Goal: Information Seeking & Learning: Find specific fact

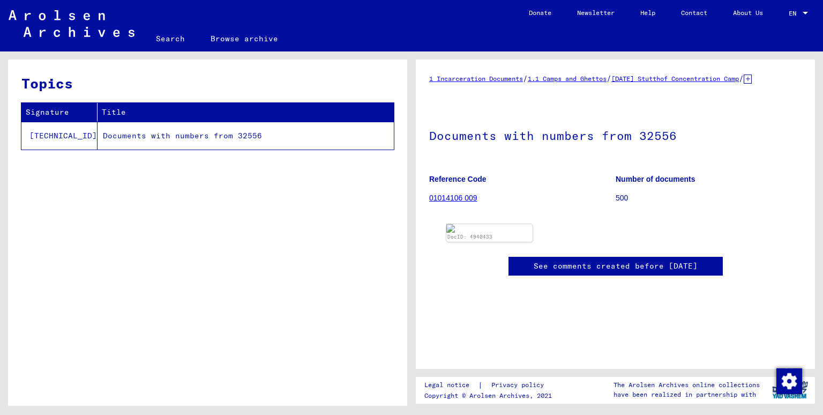
scroll to position [17, 0]
click at [503, 233] on img at bounding box center [489, 227] width 91 height 9
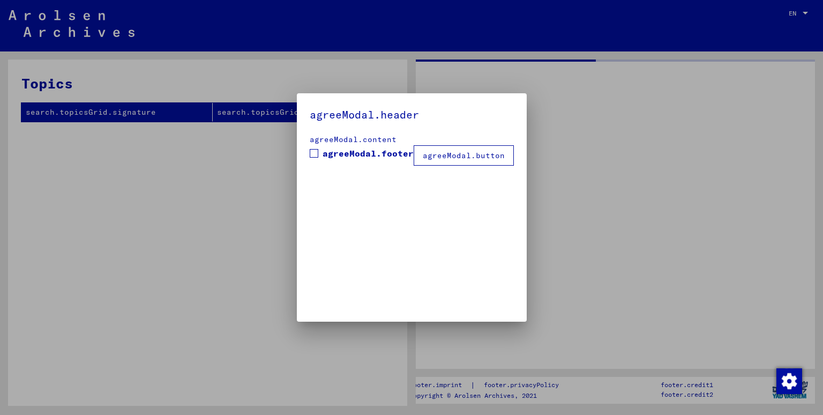
click at [105, 135] on div at bounding box center [411, 207] width 823 height 415
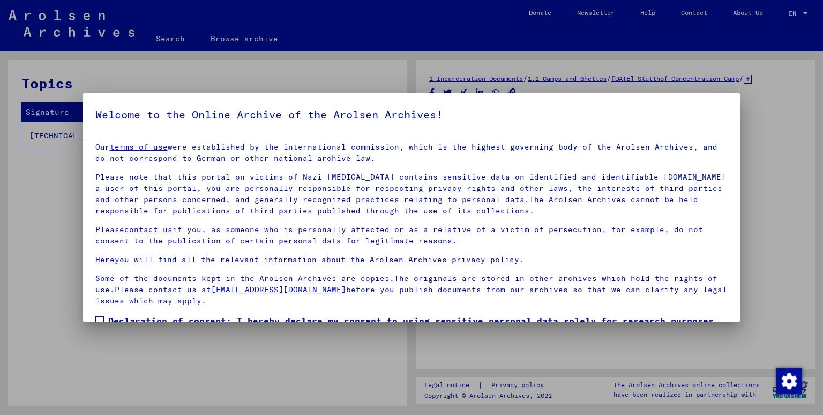
scroll to position [70, 0]
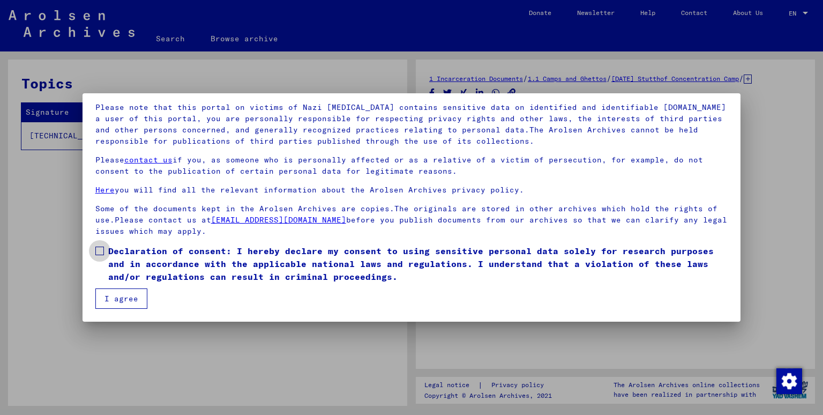
click at [128, 254] on span "Declaration of consent: I hereby declare my consent to using sensitive personal…" at bounding box center [418, 263] width 620 height 39
click at [111, 303] on button "I agree" at bounding box center [121, 298] width 52 height 20
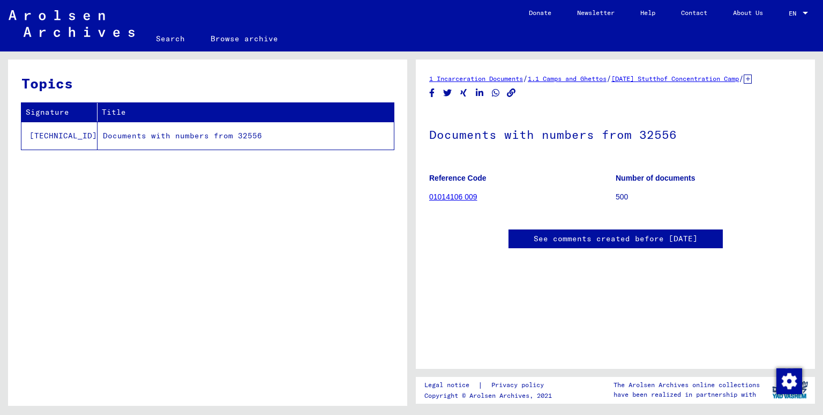
scroll to position [0, 0]
click at [447, 200] on link "01014106 009" at bounding box center [453, 196] width 48 height 9
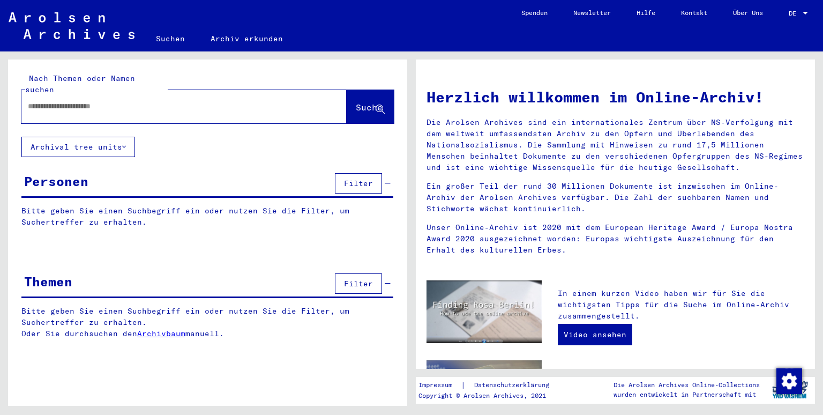
scroll to position [352, 0]
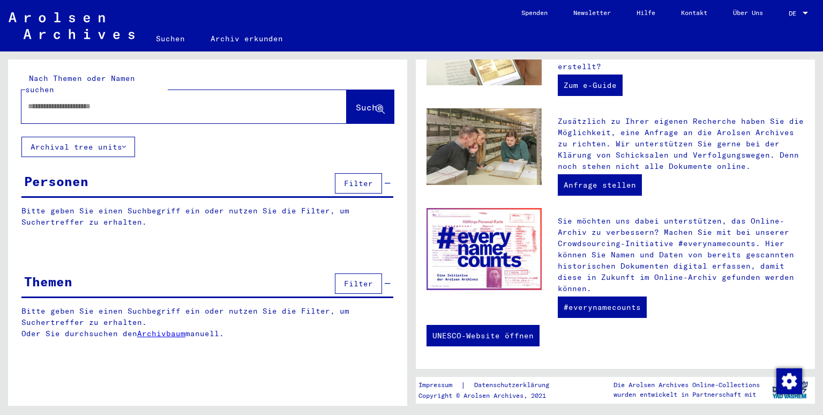
click at [79, 101] on input "text" at bounding box center [171, 106] width 287 height 11
paste input "**********"
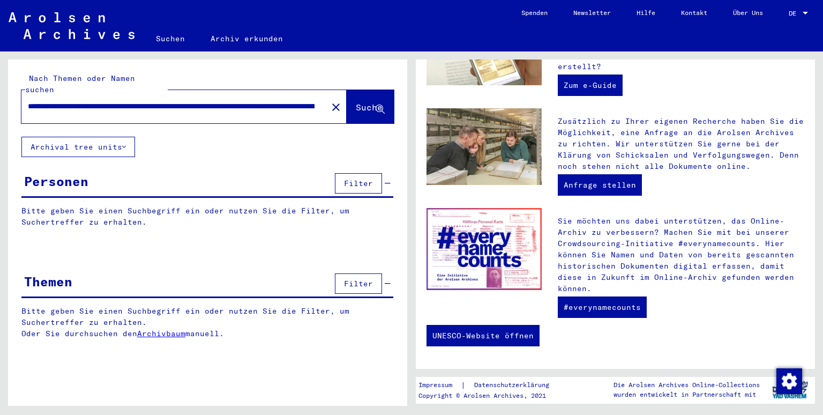
scroll to position [0, 3684]
type input "**********"
